Goal: Task Accomplishment & Management: Manage account settings

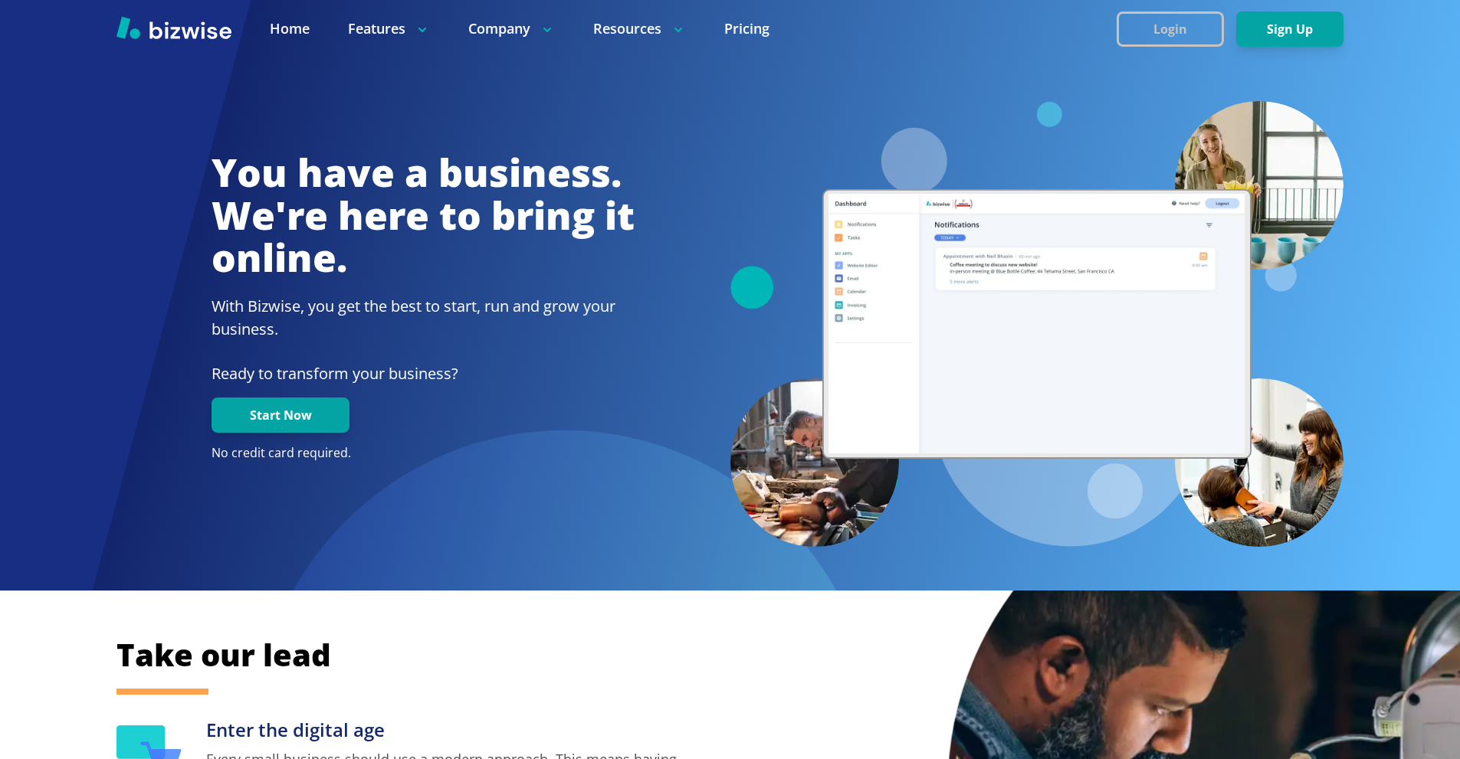
click at [1161, 22] on button "Login" at bounding box center [1170, 28] width 107 height 35
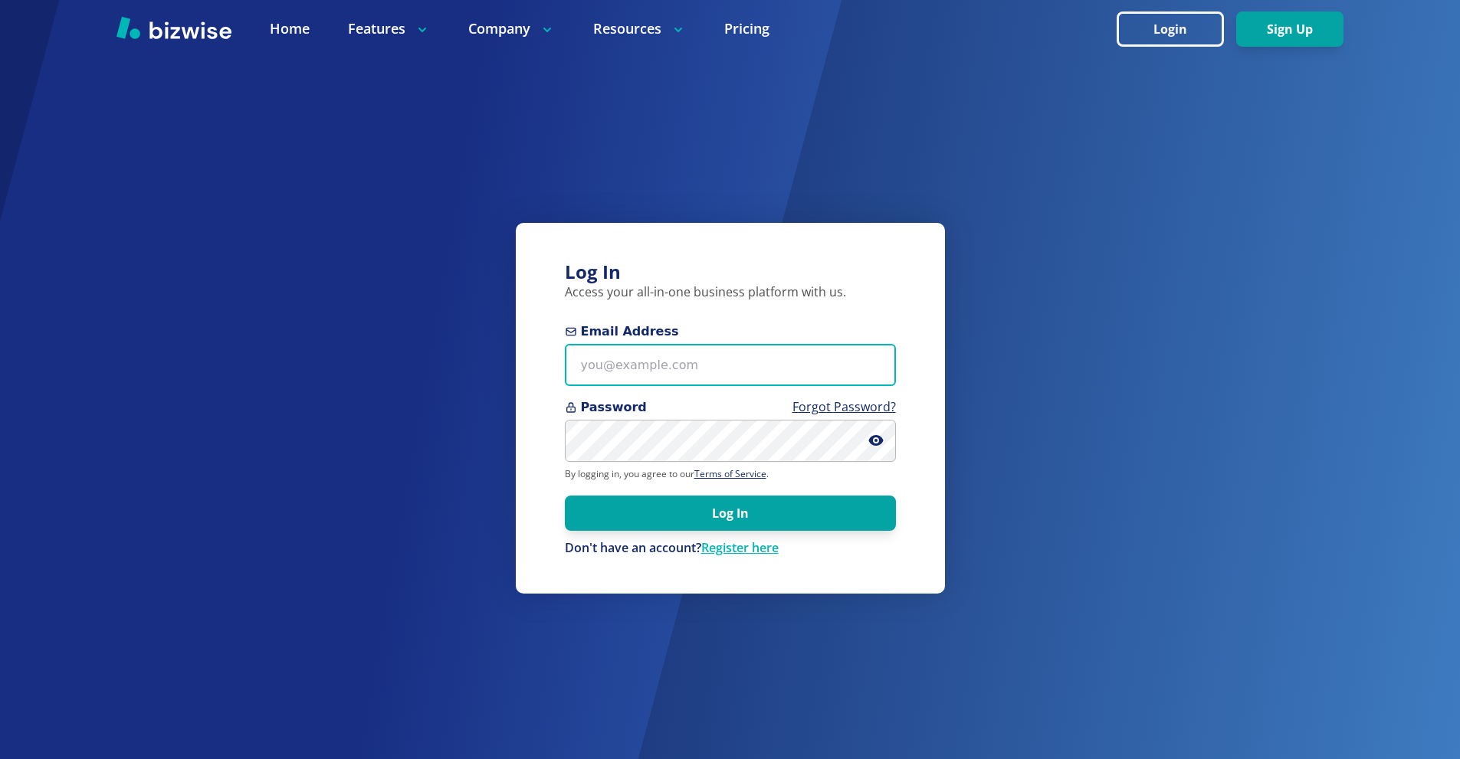
drag, startPoint x: 698, startPoint y: 363, endPoint x: 710, endPoint y: 228, distance: 135.4
click at [699, 363] on input "Email Address" at bounding box center [730, 365] width 331 height 42
paste input "[PERSON_NAME][EMAIL_ADDRESS][DOMAIN_NAME]"
type input "[PERSON_NAME][EMAIL_ADDRESS][DOMAIN_NAME]"
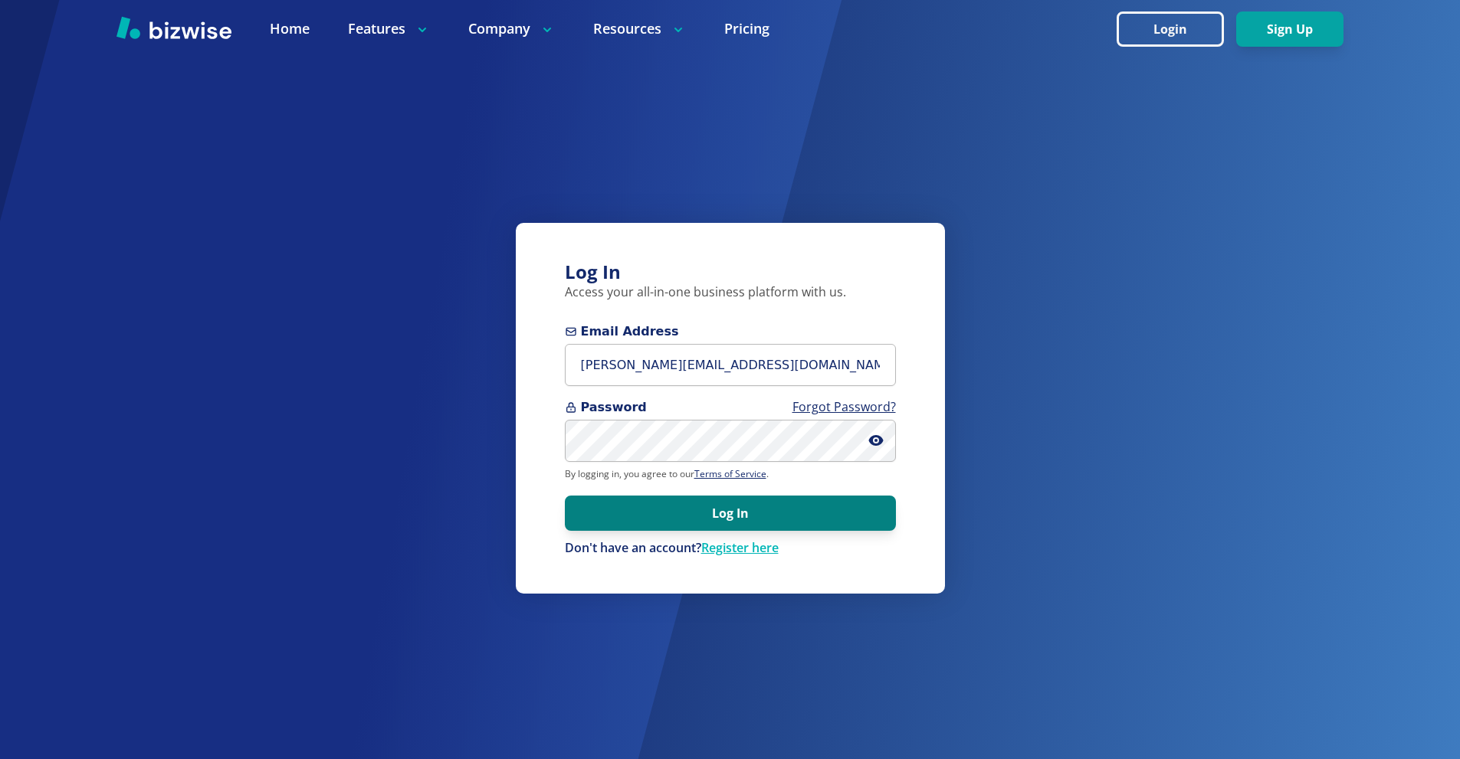
click at [723, 520] on button "Log In" at bounding box center [730, 513] width 331 height 35
